Goal: Browse casually: Explore the website without a specific task or goal

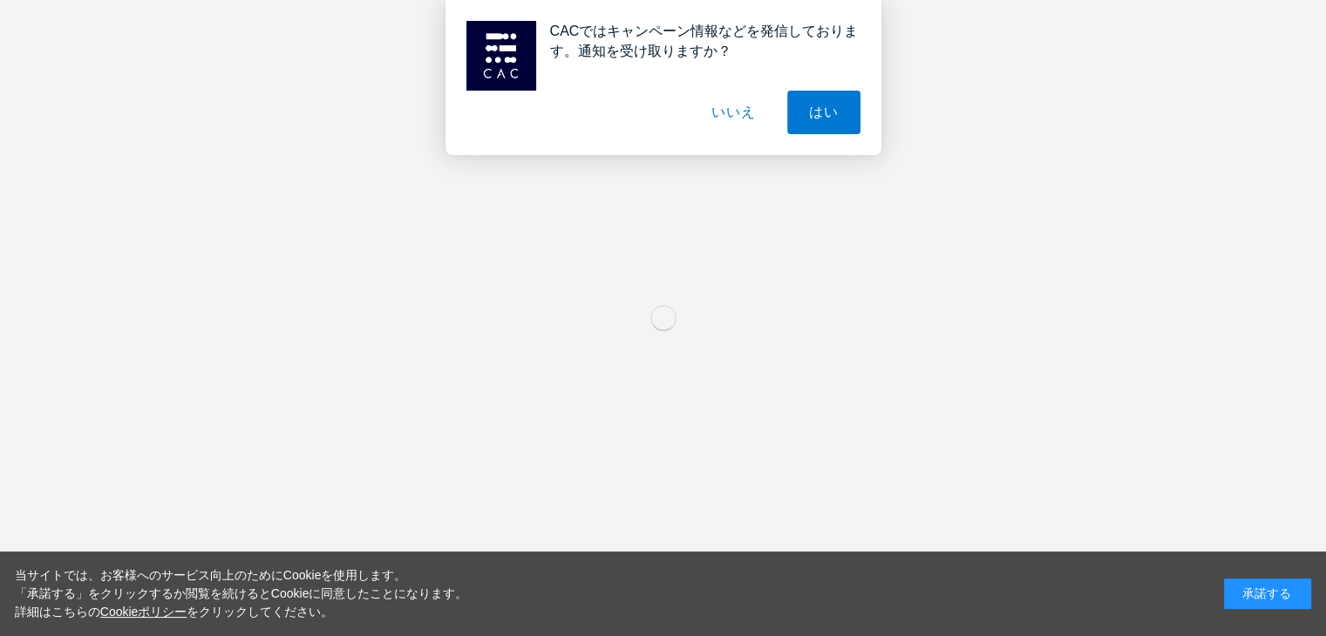
click at [1242, 590] on div "承諾する" at bounding box center [1267, 594] width 87 height 31
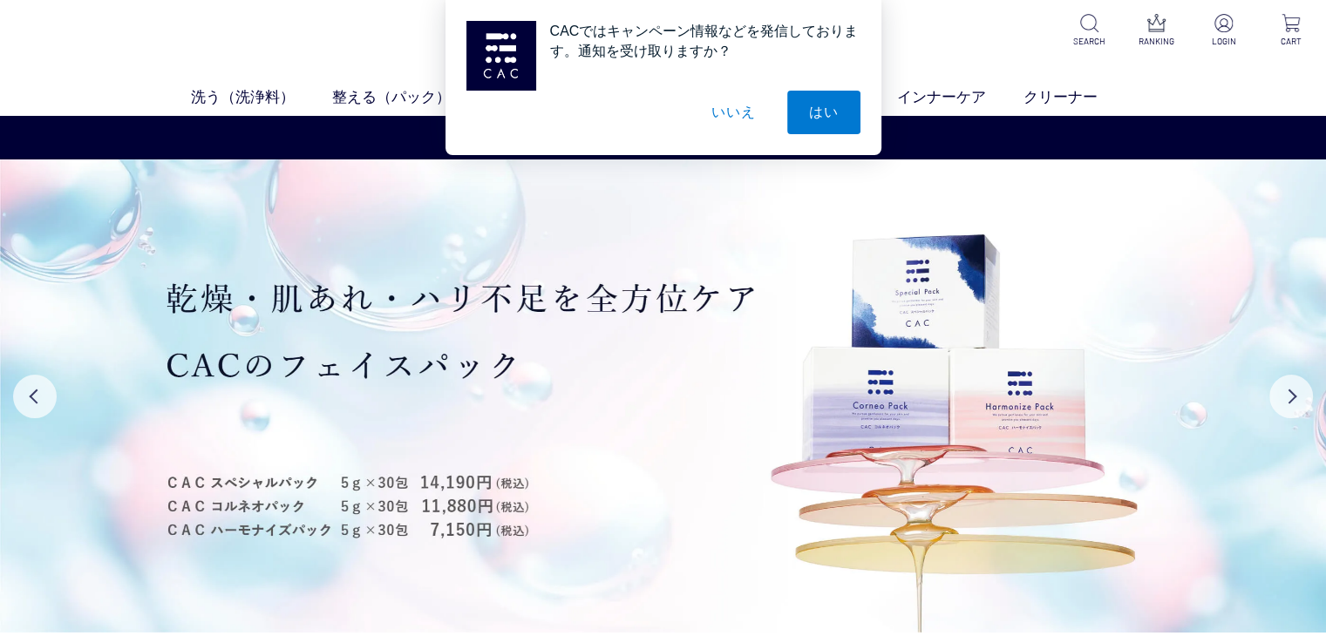
click at [732, 108] on button "いいえ" at bounding box center [732, 113] width 87 height 44
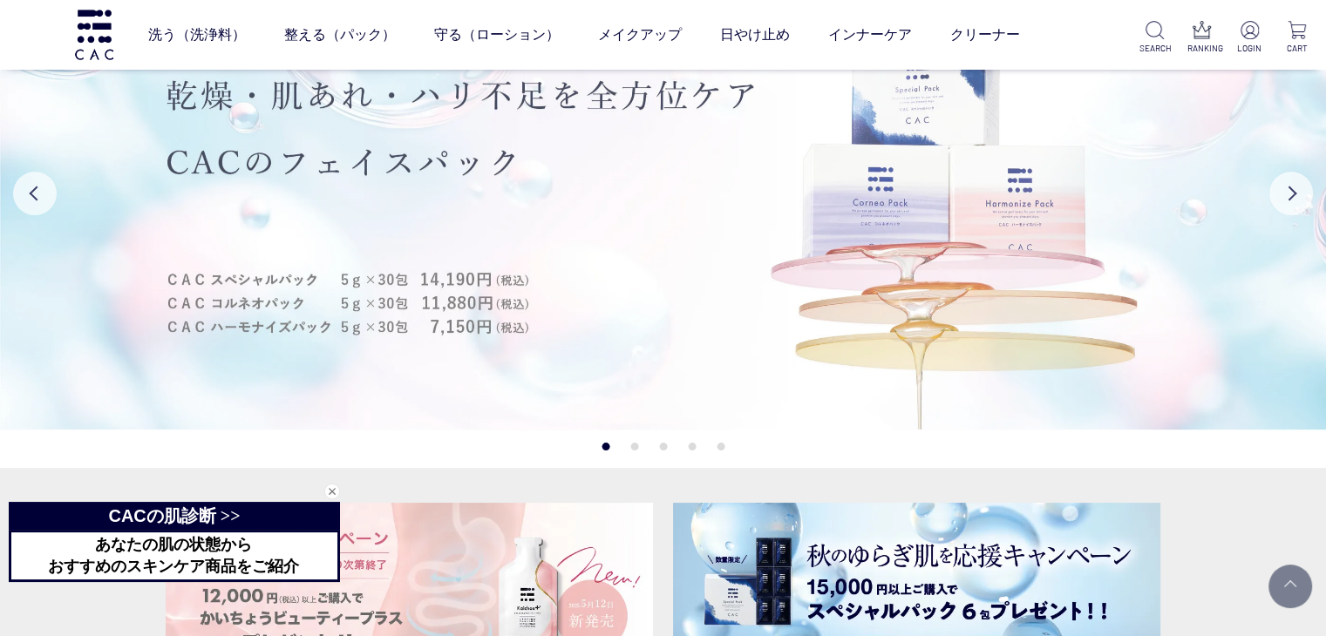
scroll to position [349, 0]
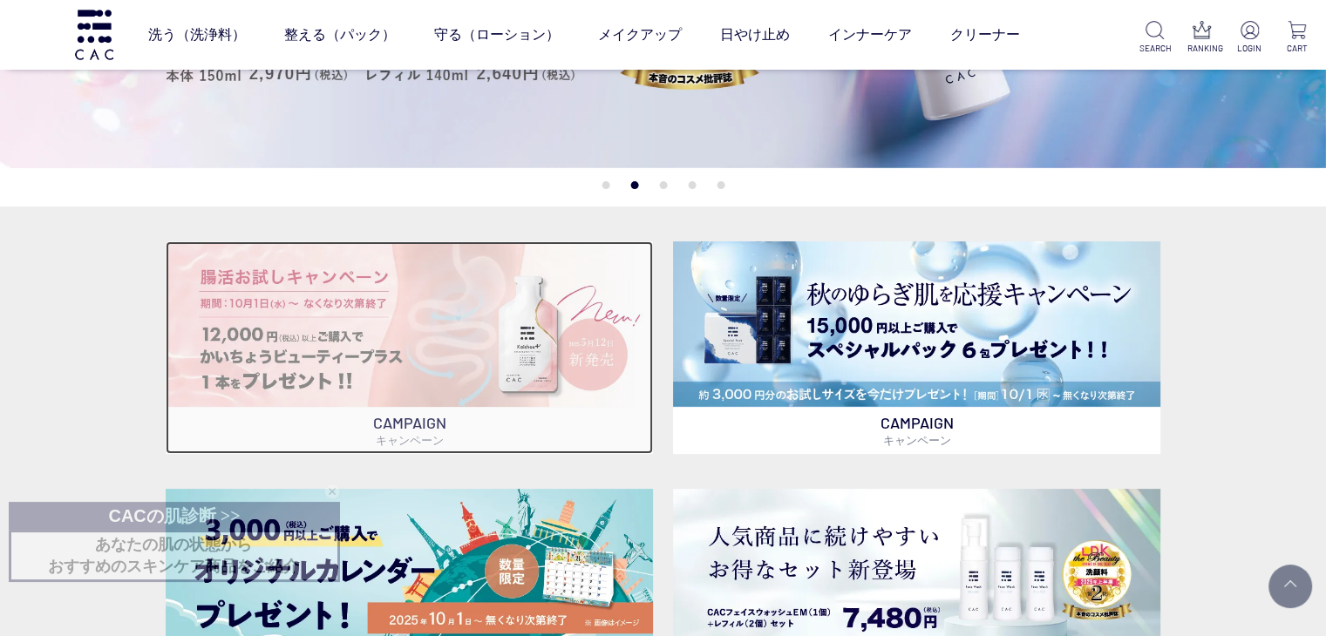
click at [481, 343] on img at bounding box center [409, 324] width 487 height 166
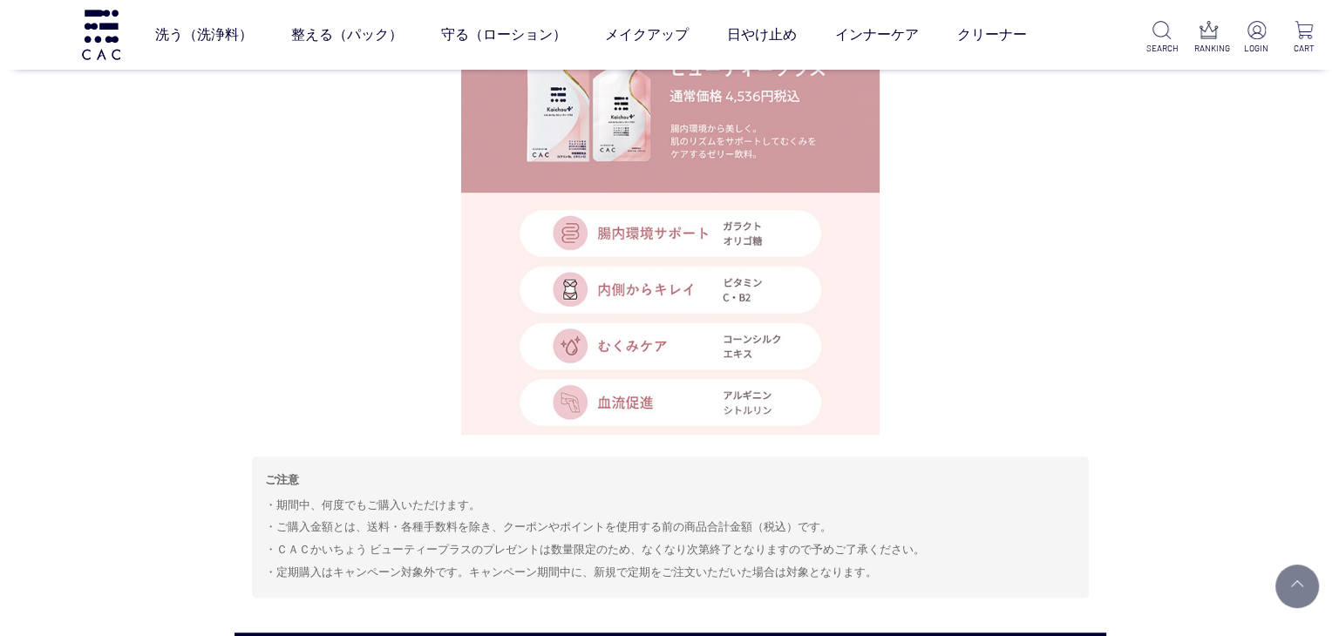
scroll to position [862, 0]
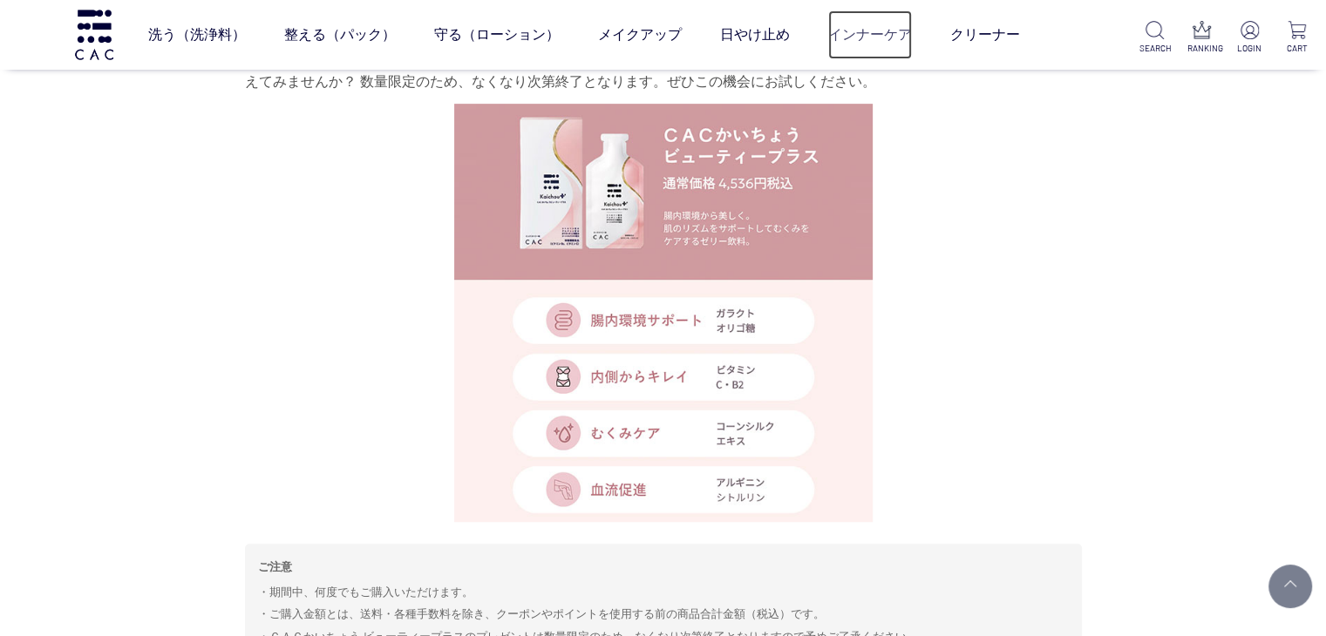
click at [884, 32] on link "インナーケア" at bounding box center [870, 34] width 84 height 49
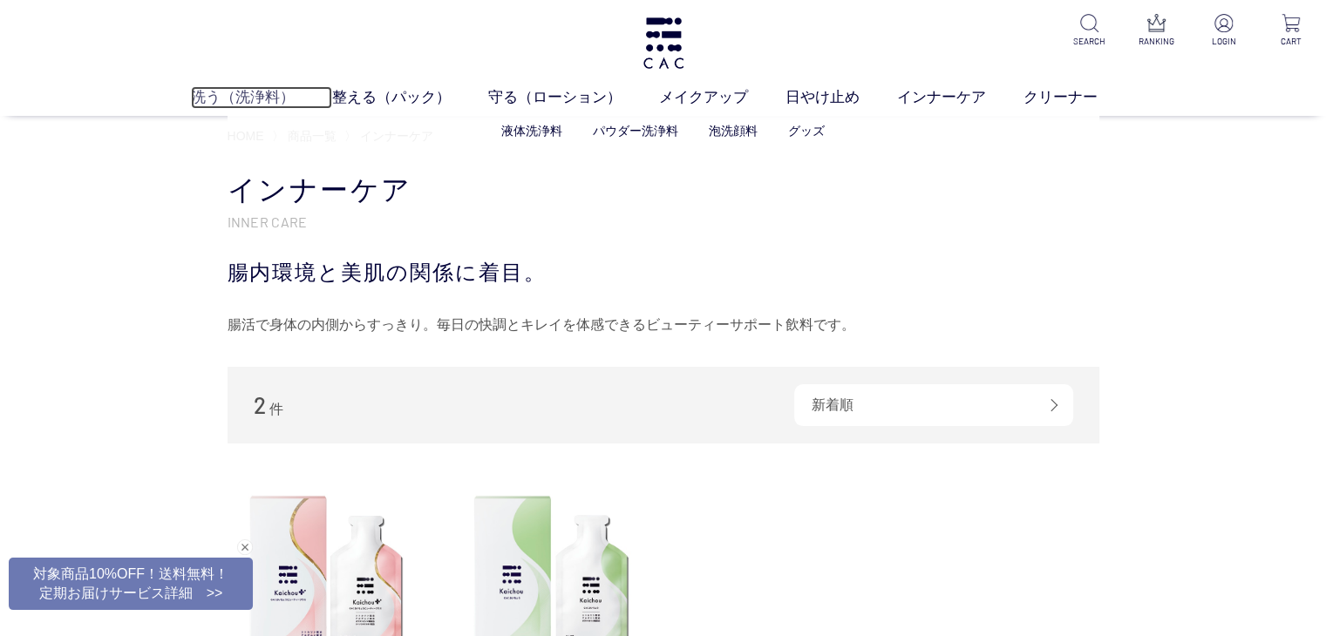
click at [255, 94] on link "洗う（洗浄料）" at bounding box center [261, 97] width 141 height 23
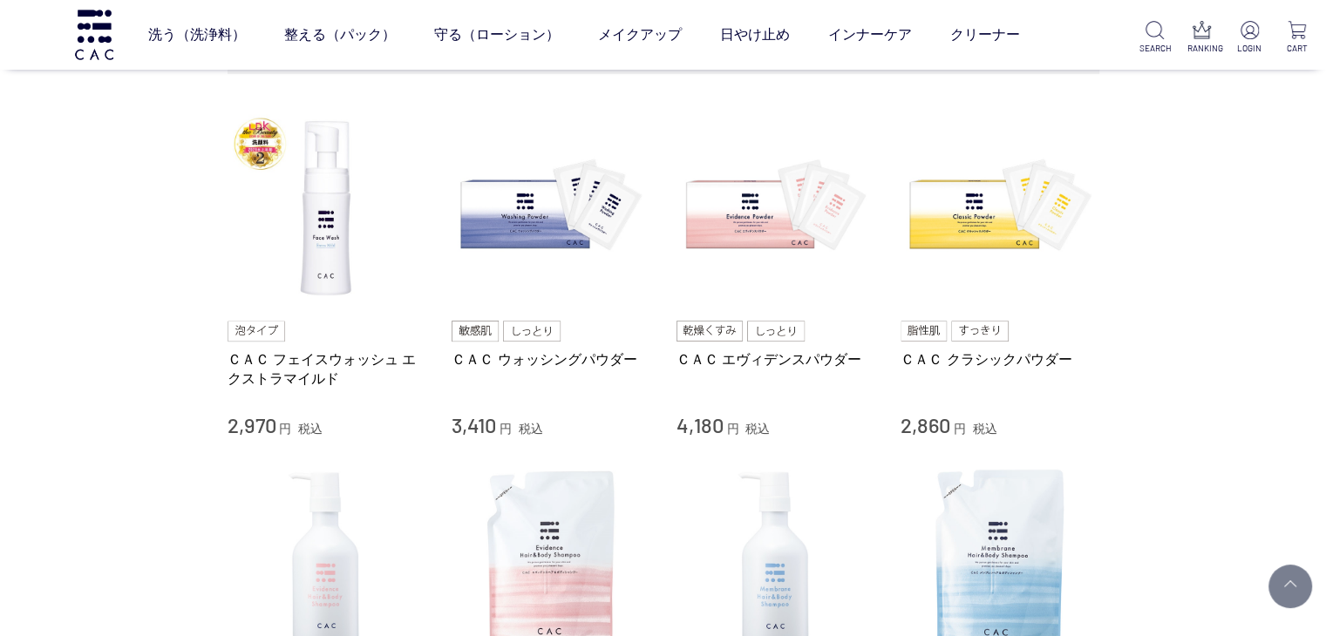
scroll to position [174, 0]
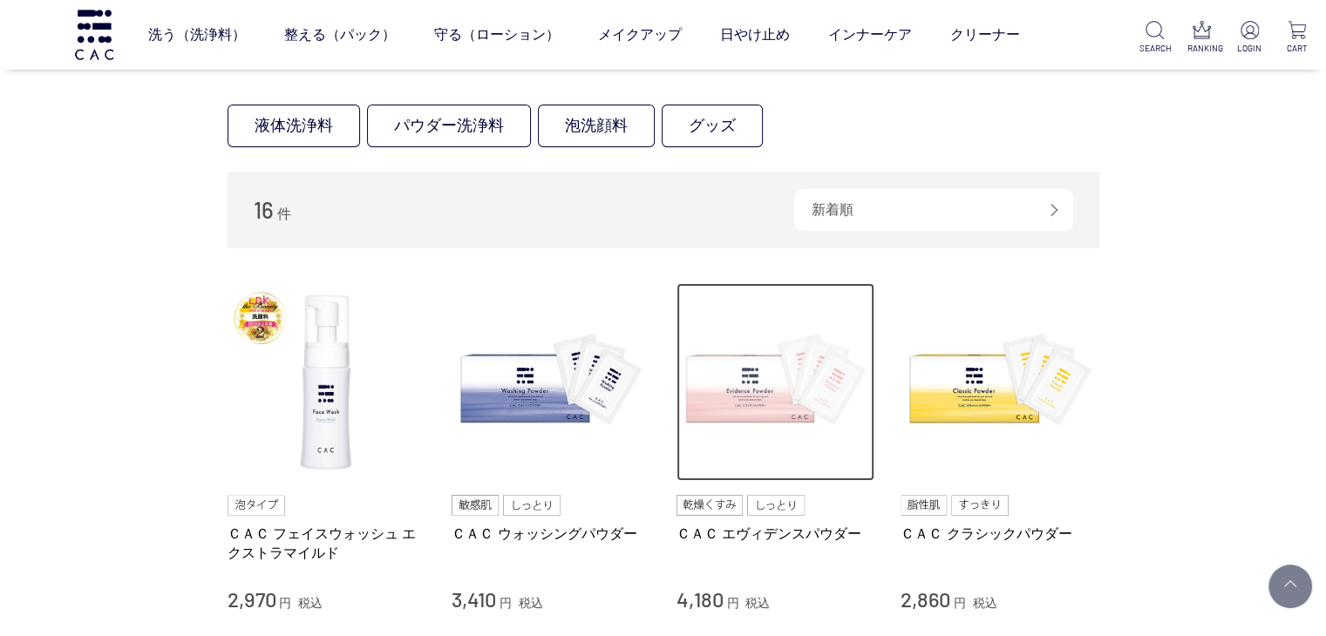
click at [805, 412] on img at bounding box center [775, 382] width 199 height 199
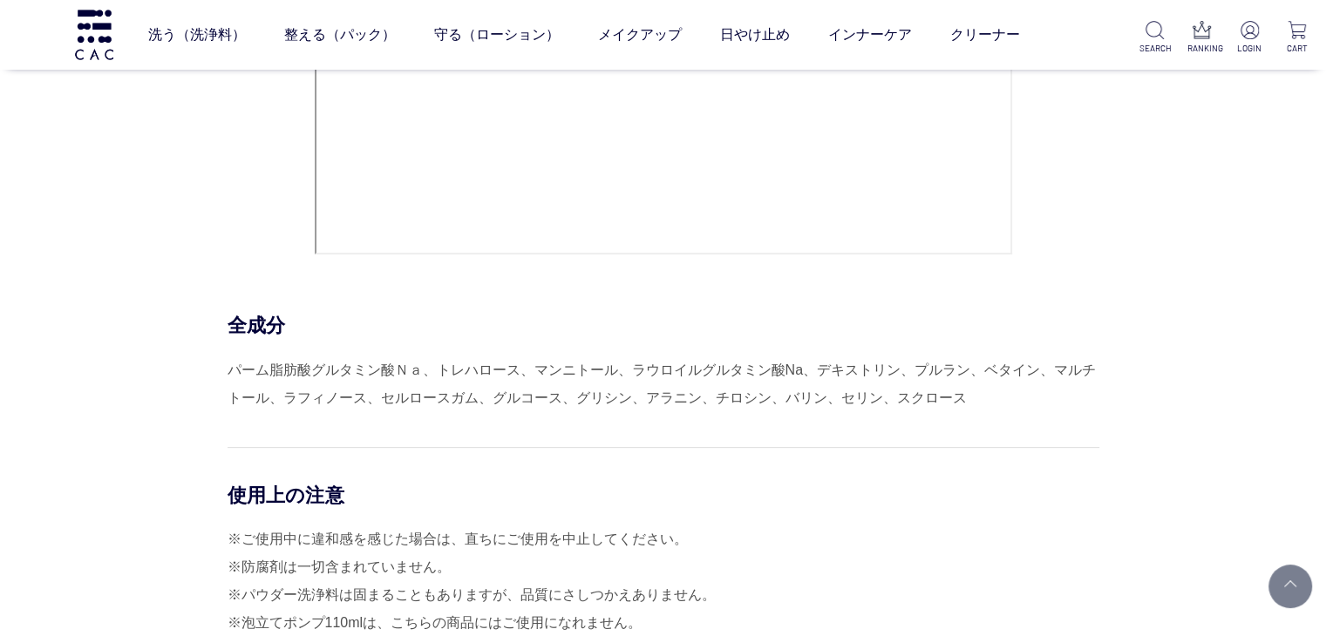
scroll to position [6799, 0]
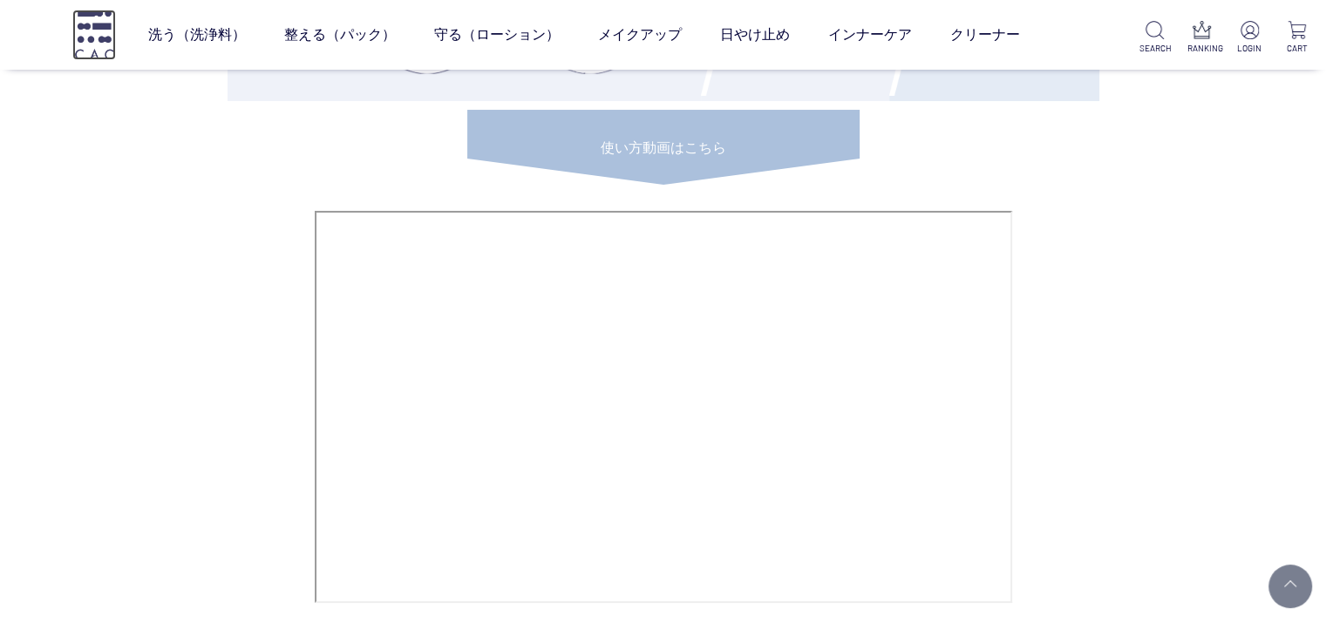
click at [88, 38] on img at bounding box center [94, 35] width 44 height 50
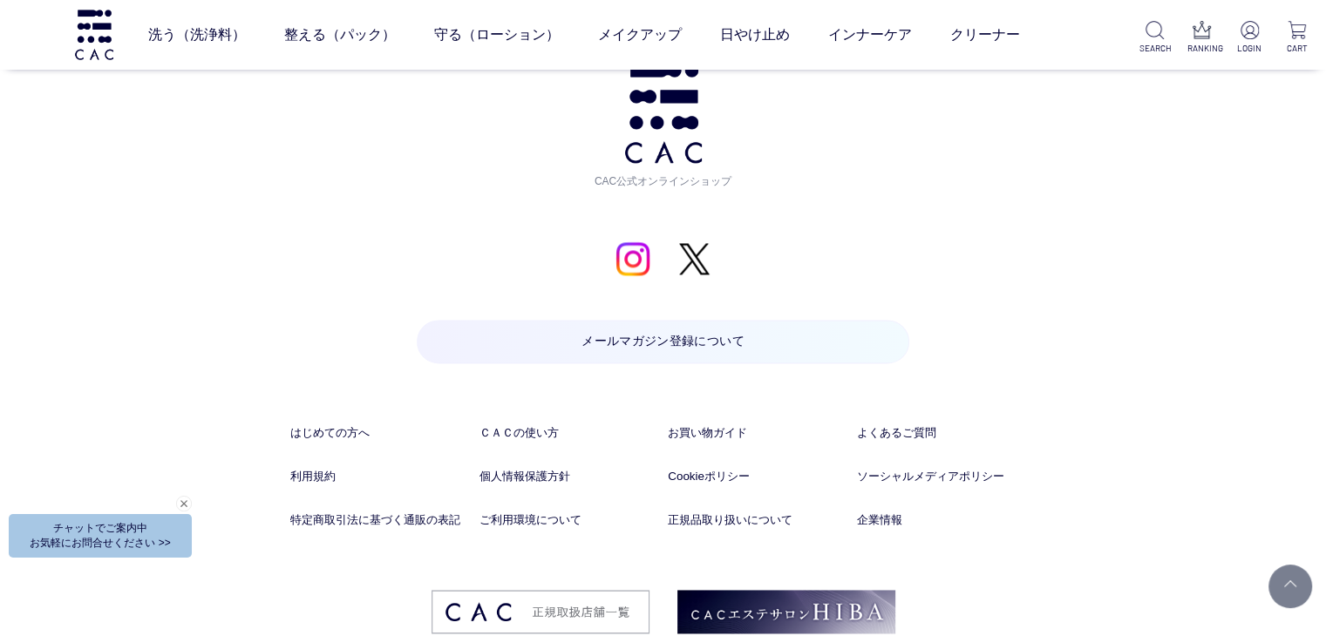
scroll to position [9065, 0]
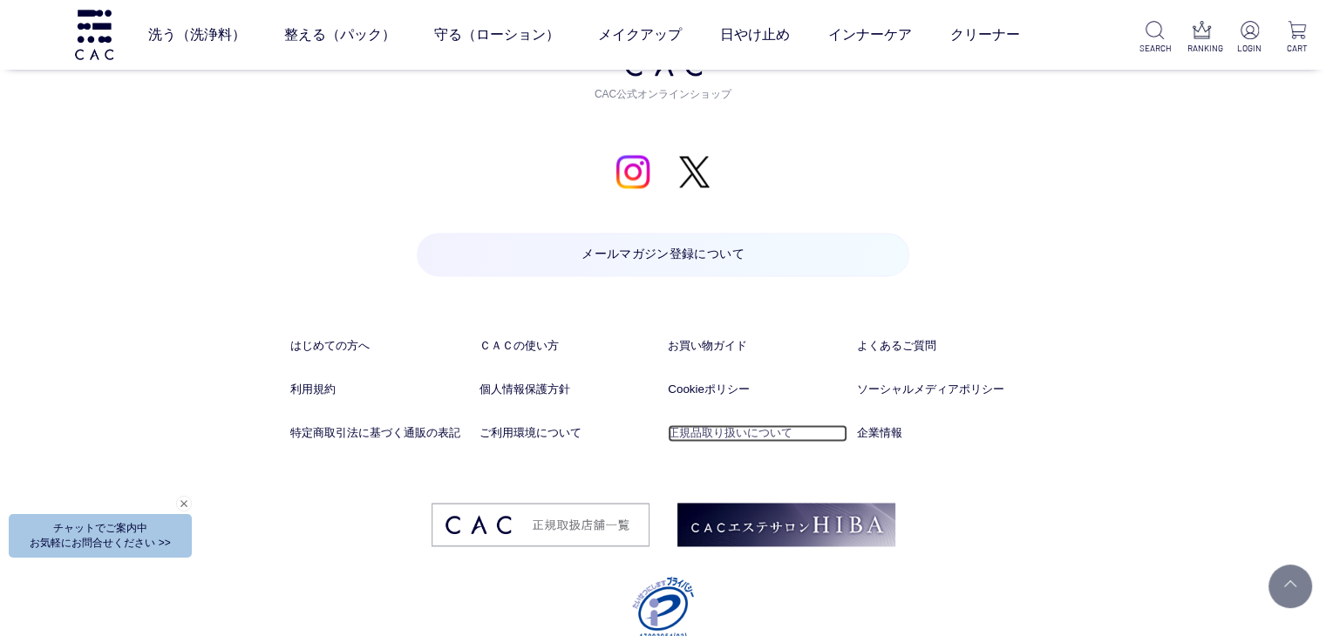
click at [701, 427] on link "正規品取り扱いについて" at bounding box center [757, 432] width 179 height 17
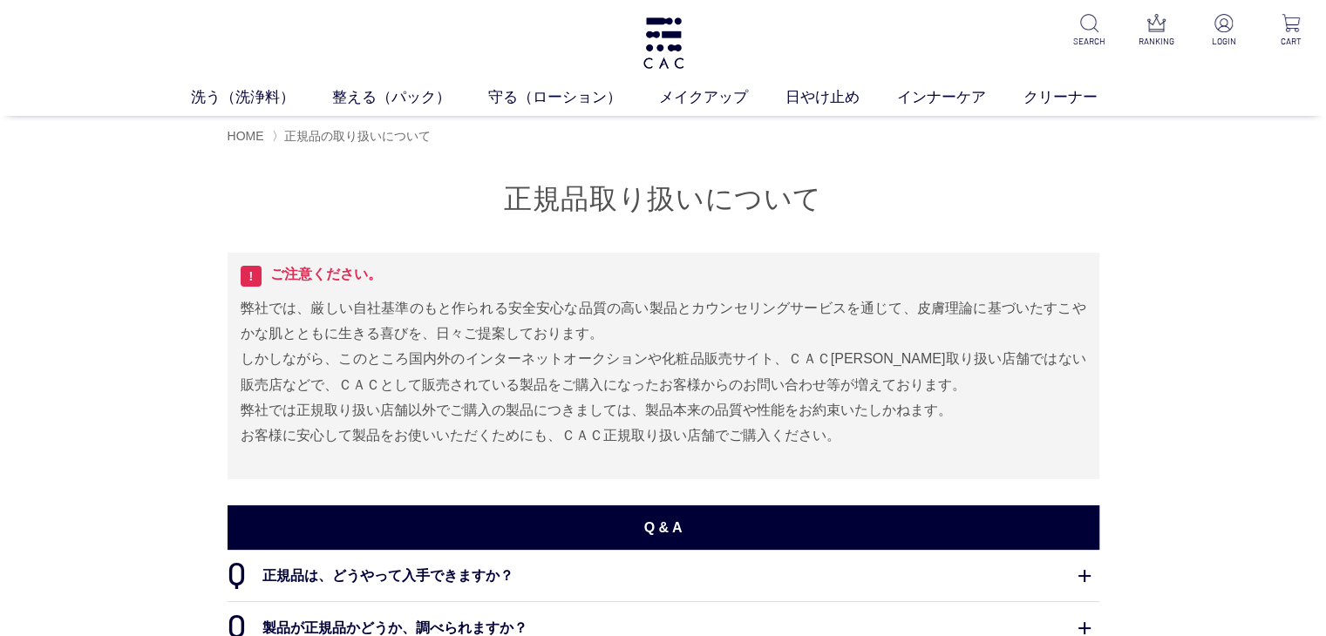
scroll to position [261, 0]
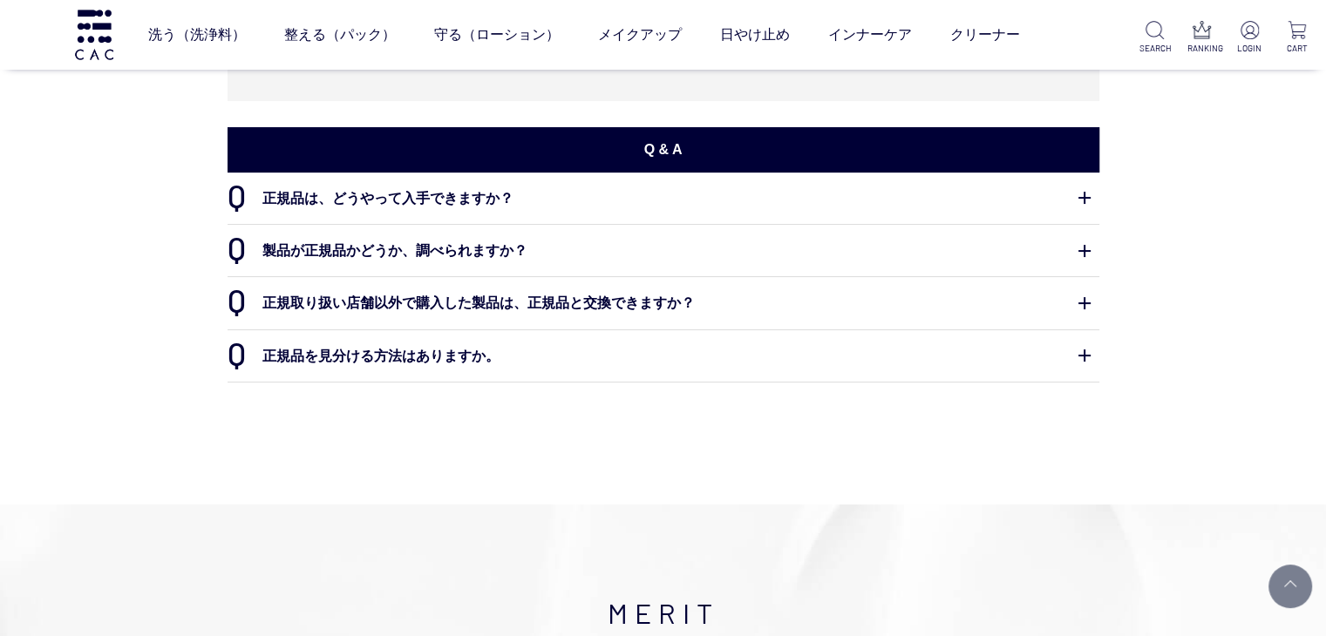
click at [1083, 194] on dt "正規品は、どうやって入手できますか？" at bounding box center [663, 198] width 872 height 51
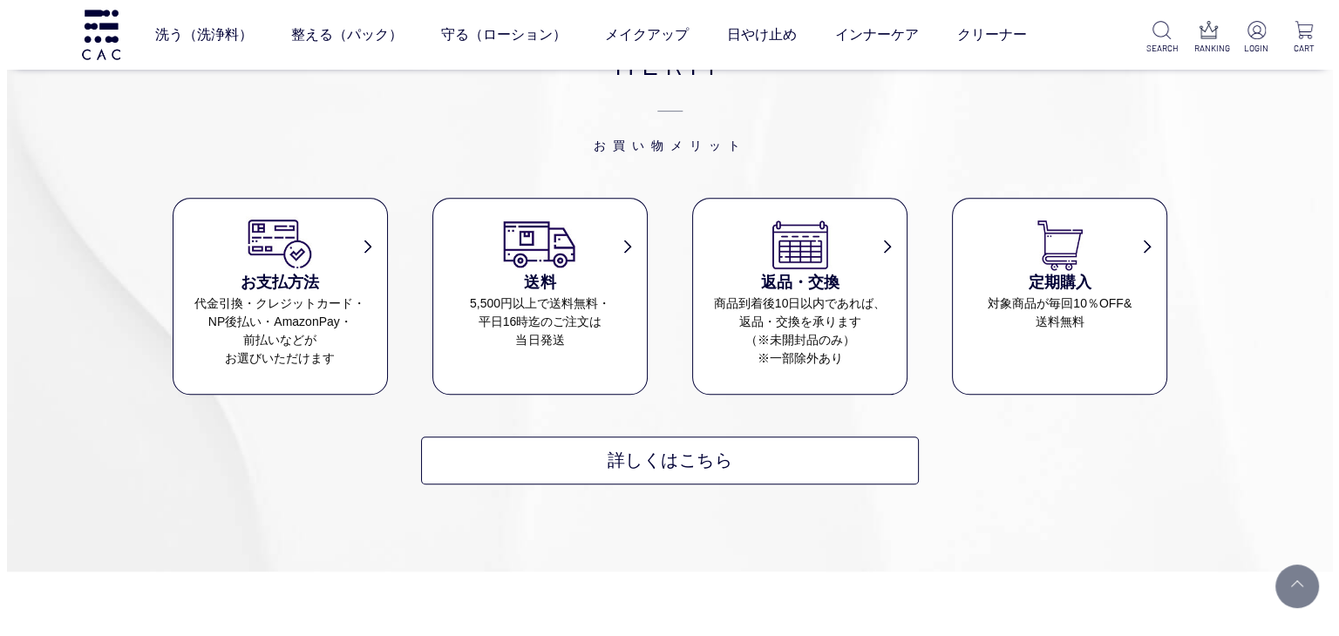
scroll to position [697, 0]
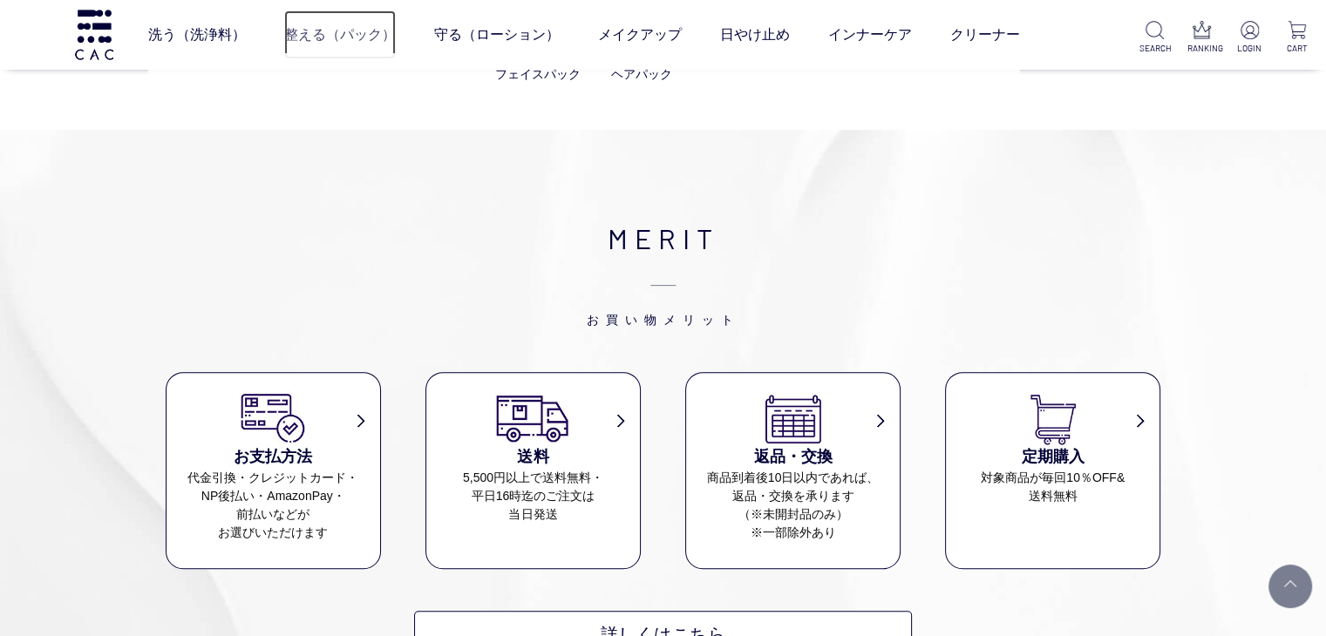
click at [314, 34] on link "整える（パック）" at bounding box center [340, 34] width 112 height 49
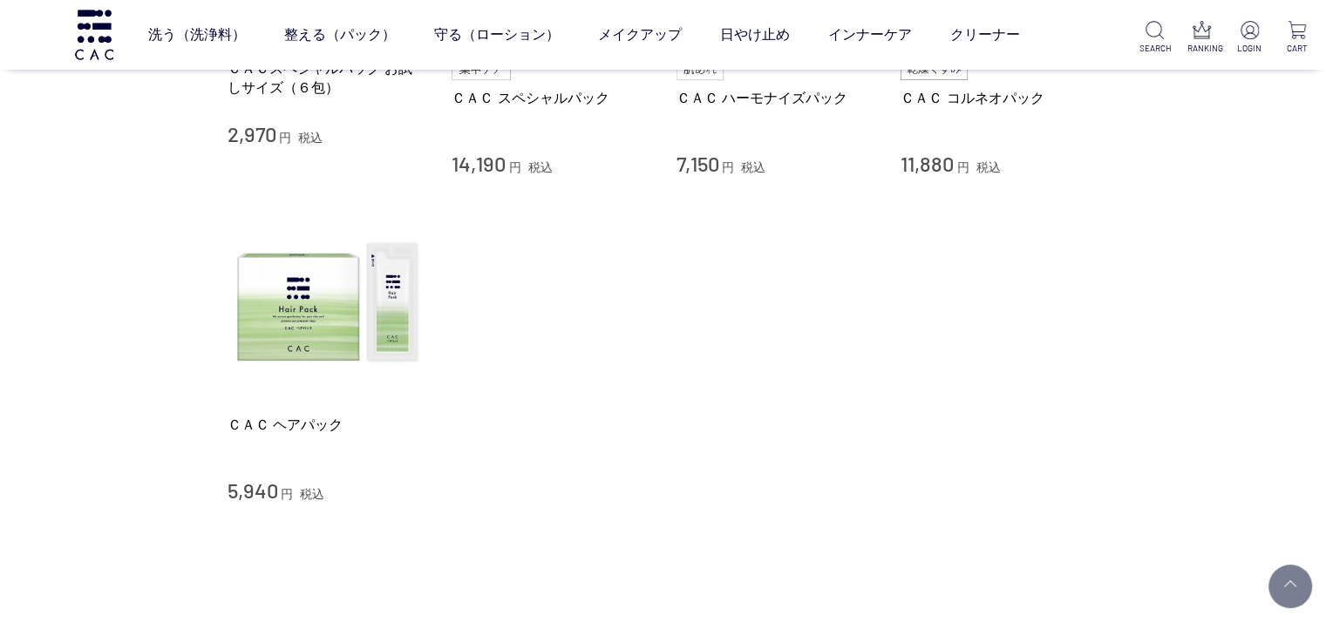
scroll to position [349, 0]
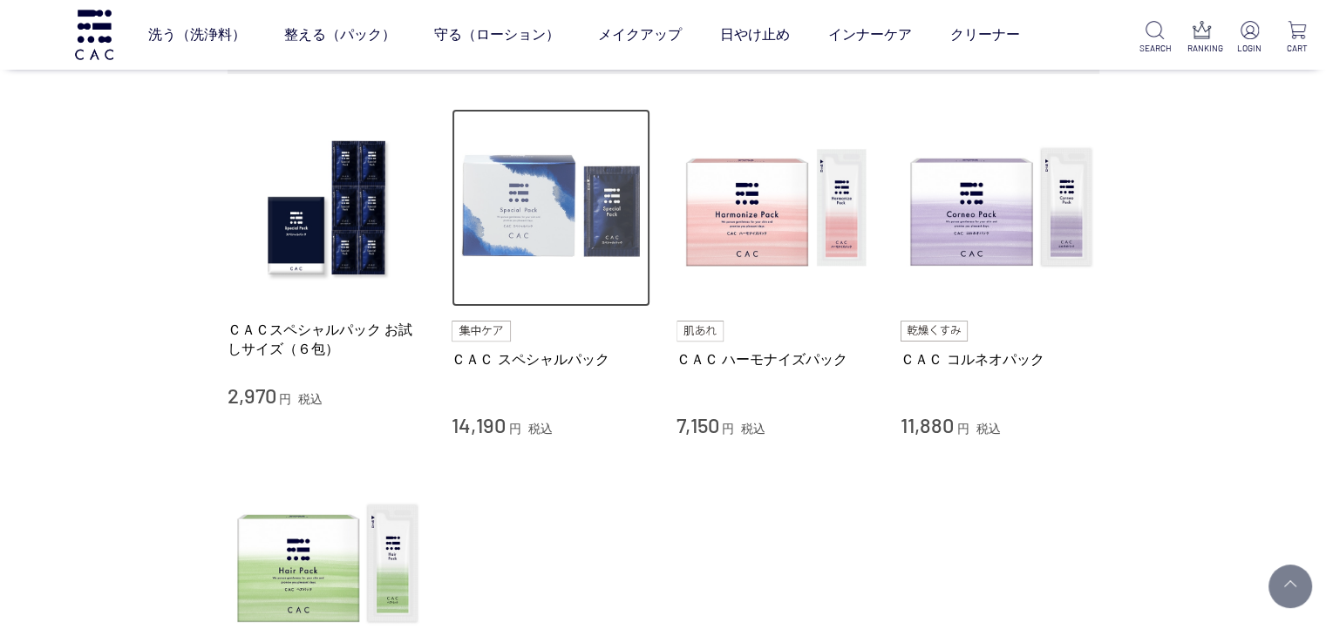
click at [523, 199] on img at bounding box center [551, 208] width 199 height 199
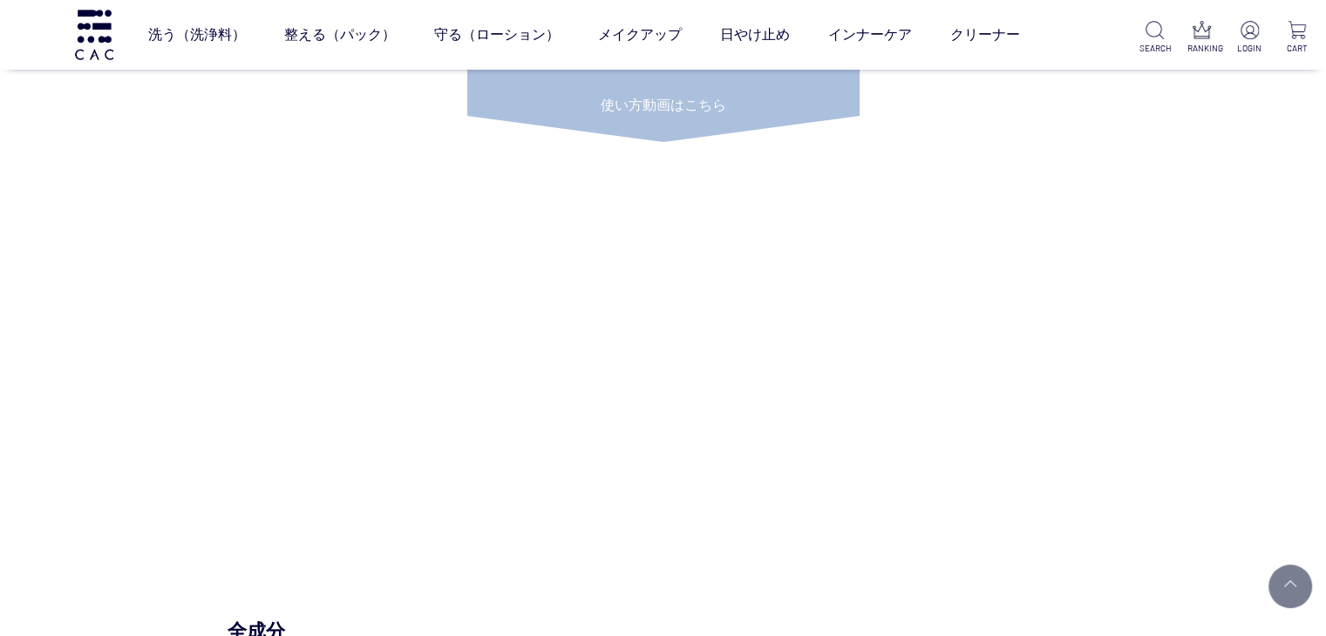
scroll to position [7409, 0]
